Goal: Transaction & Acquisition: Purchase product/service

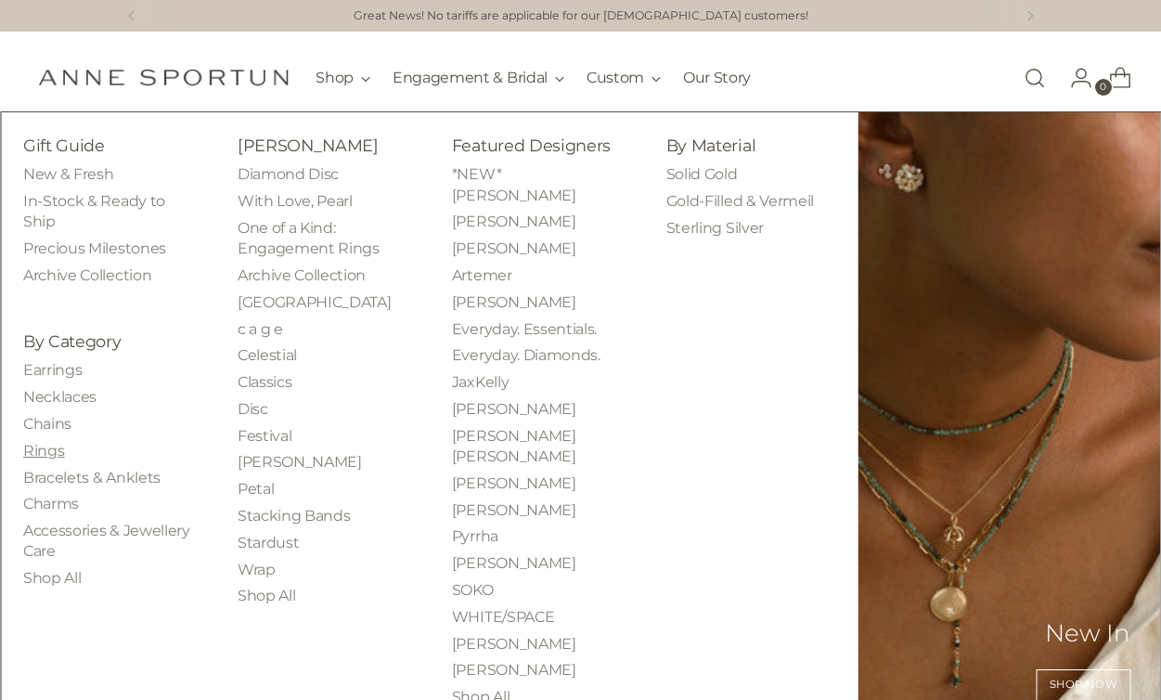
click at [45, 447] on link "Rings" at bounding box center [43, 451] width 41 height 18
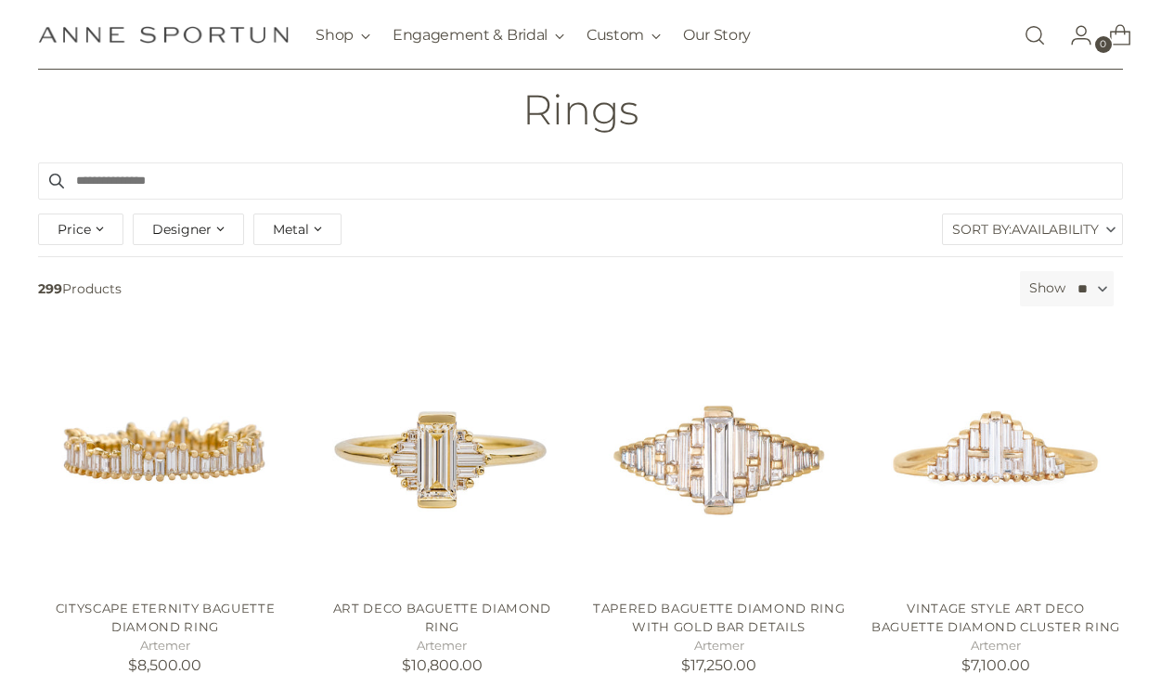
scroll to position [137, 0]
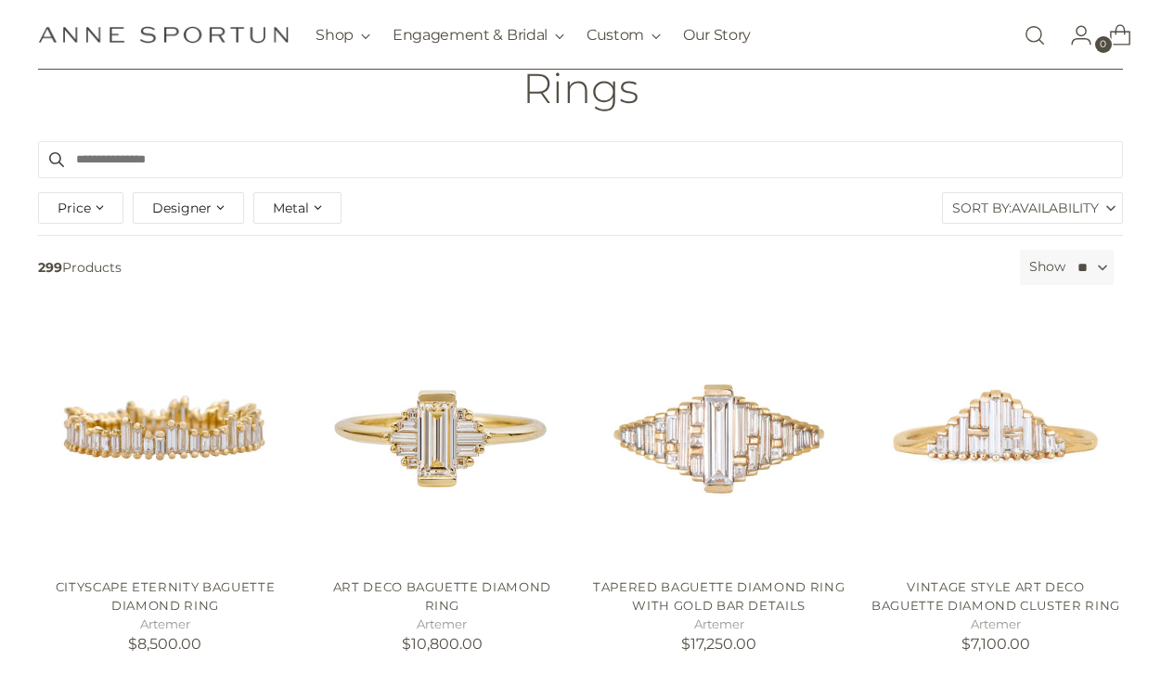
click at [1085, 211] on span "Availability" at bounding box center [1055, 208] width 87 height 30
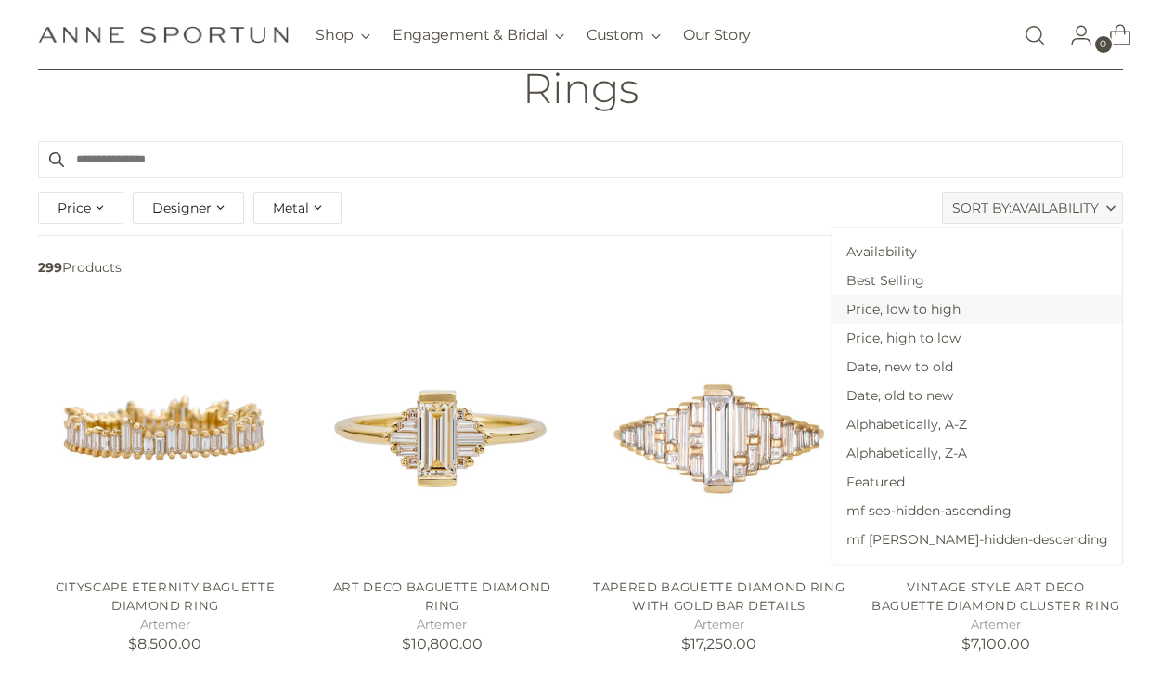
click at [1018, 311] on span "Price, low to high" at bounding box center [977, 309] width 290 height 29
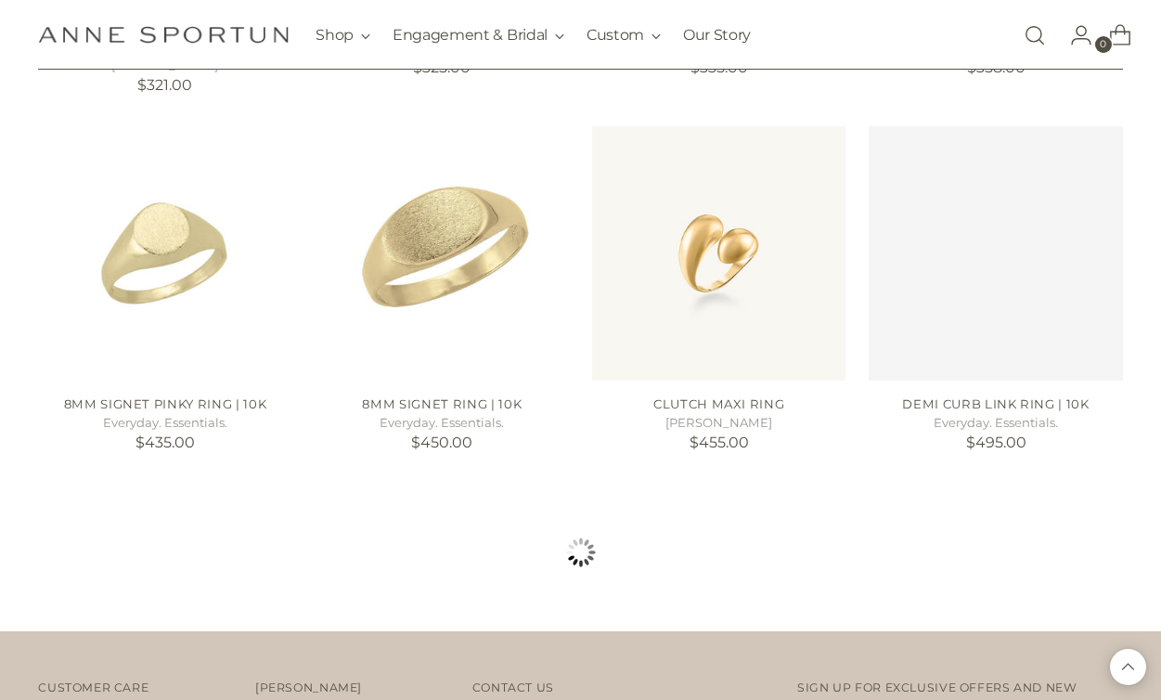
scroll to position [1450, 0]
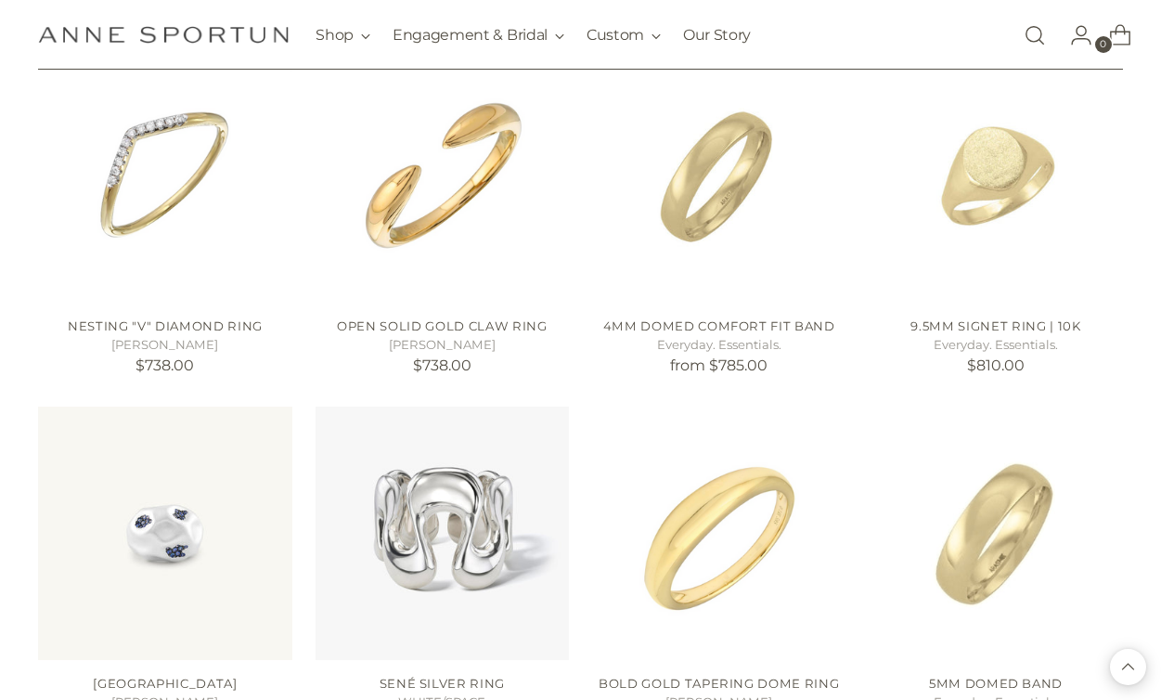
scroll to position [2613, 0]
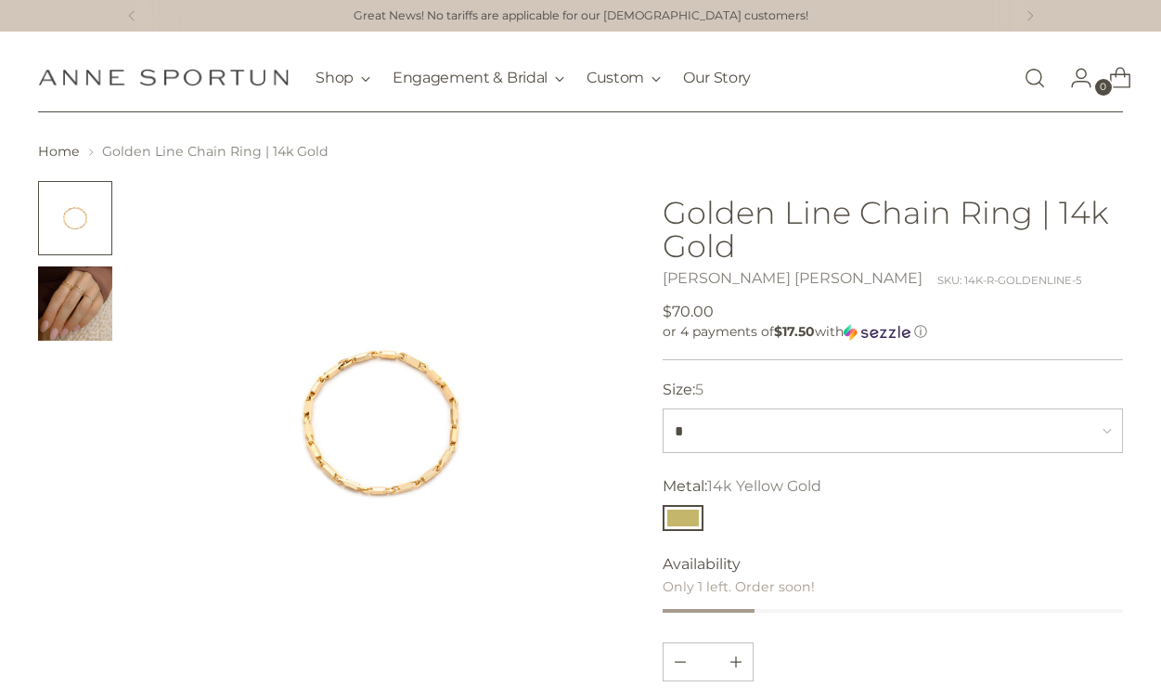
click at [86, 306] on img "Change image to image 2" at bounding box center [75, 303] width 74 height 74
